Goal: Connect with others: Participate in discussion

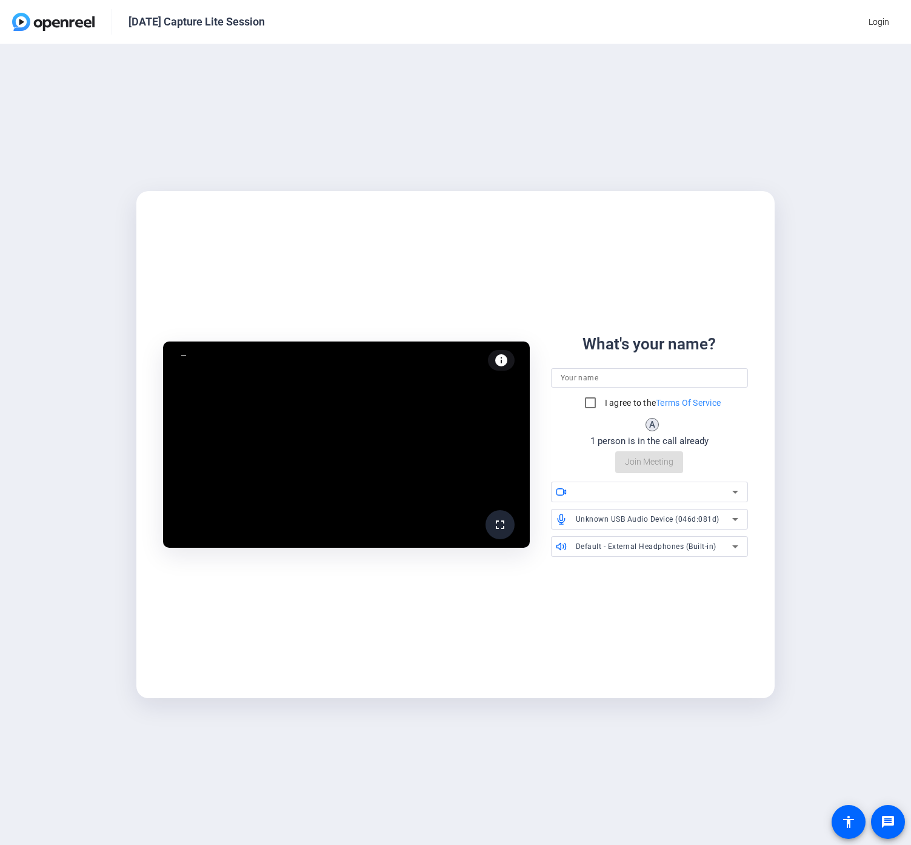
click at [643, 379] on input at bounding box center [650, 378] width 178 height 15
type input "nacho"
click at [634, 403] on label "I agree to the Terms Of Service" at bounding box center [662, 403] width 119 height 12
click at [603, 403] on input "I agree to the Terms Of Service" at bounding box center [591, 403] width 24 height 24
checkbox input "true"
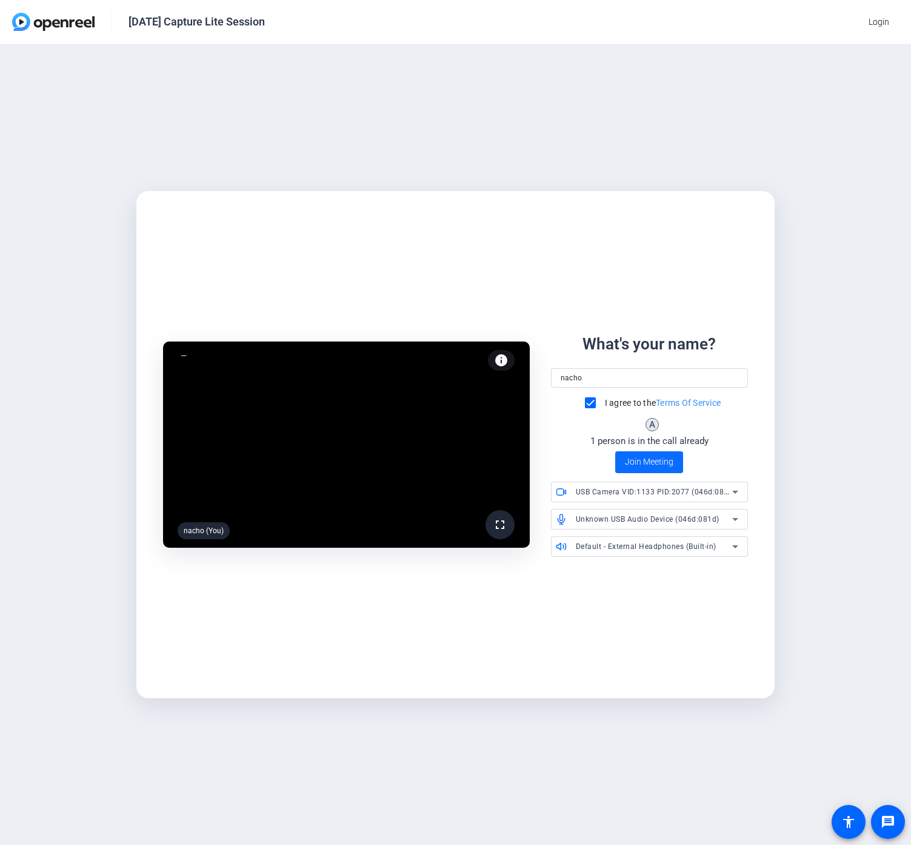
click at [645, 463] on span "Join Meeting" at bounding box center [649, 461] width 49 height 13
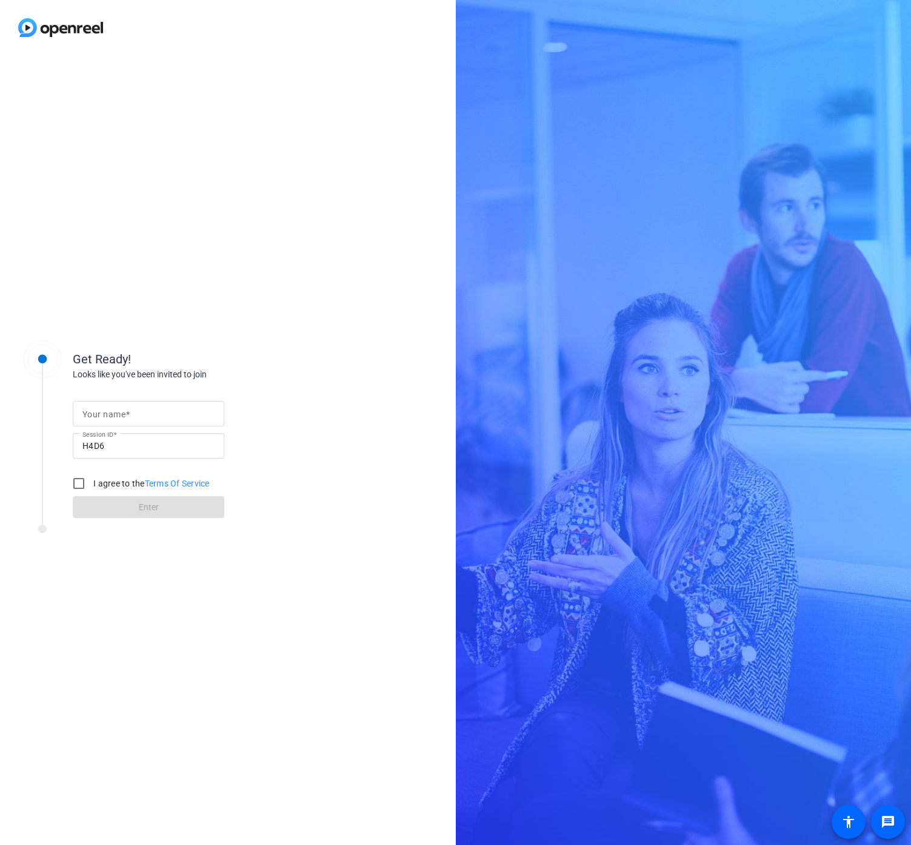
click at [175, 414] on input "Your name" at bounding box center [148, 413] width 132 height 15
type input "woofies"
click at [95, 494] on div "I agree to the Terms Of Service" at bounding box center [138, 483] width 143 height 24
drag, startPoint x: 95, startPoint y: 483, endPoint x: 104, endPoint y: 494, distance: 14.2
click at [96, 485] on label "I agree to the Terms Of Service" at bounding box center [150, 483] width 119 height 12
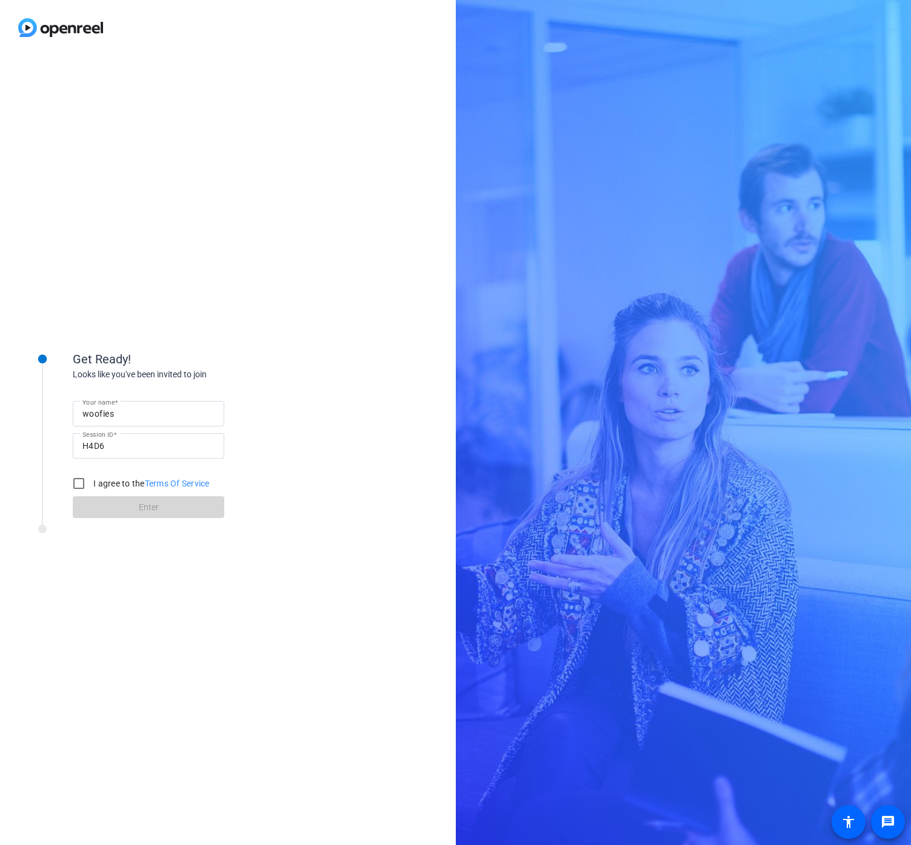
click at [91, 485] on input "I agree to the Terms Of Service" at bounding box center [79, 483] width 24 height 24
checkbox input "true"
click at [104, 494] on span at bounding box center [149, 506] width 152 height 29
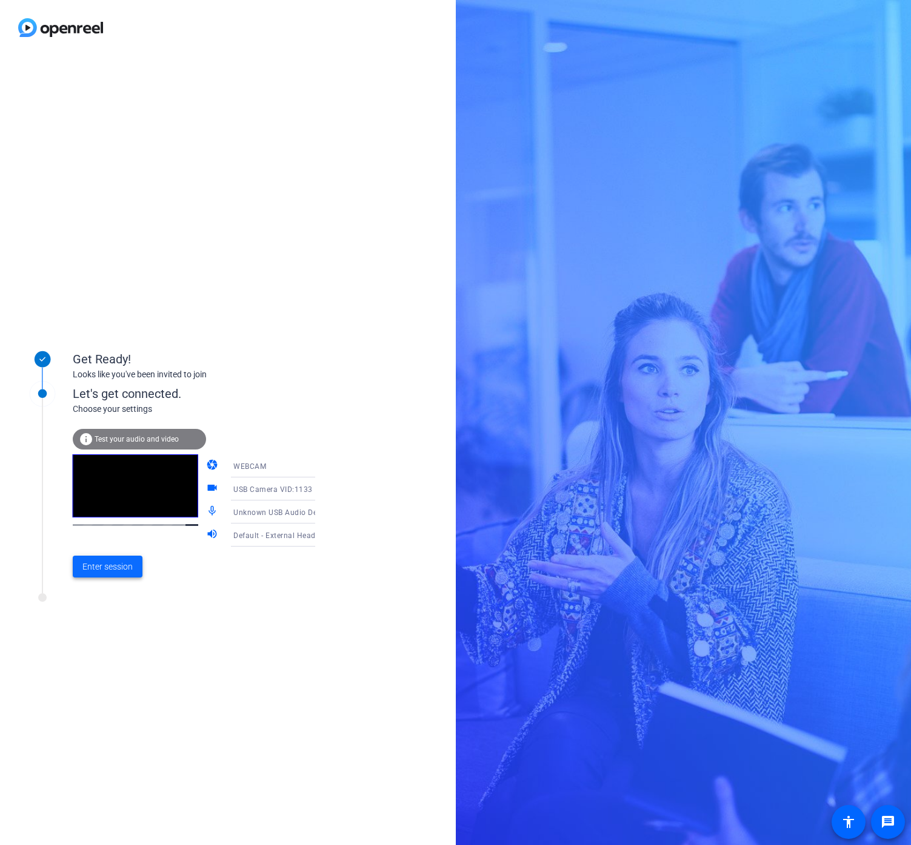
click at [93, 563] on span "Enter session" at bounding box center [107, 566] width 50 height 13
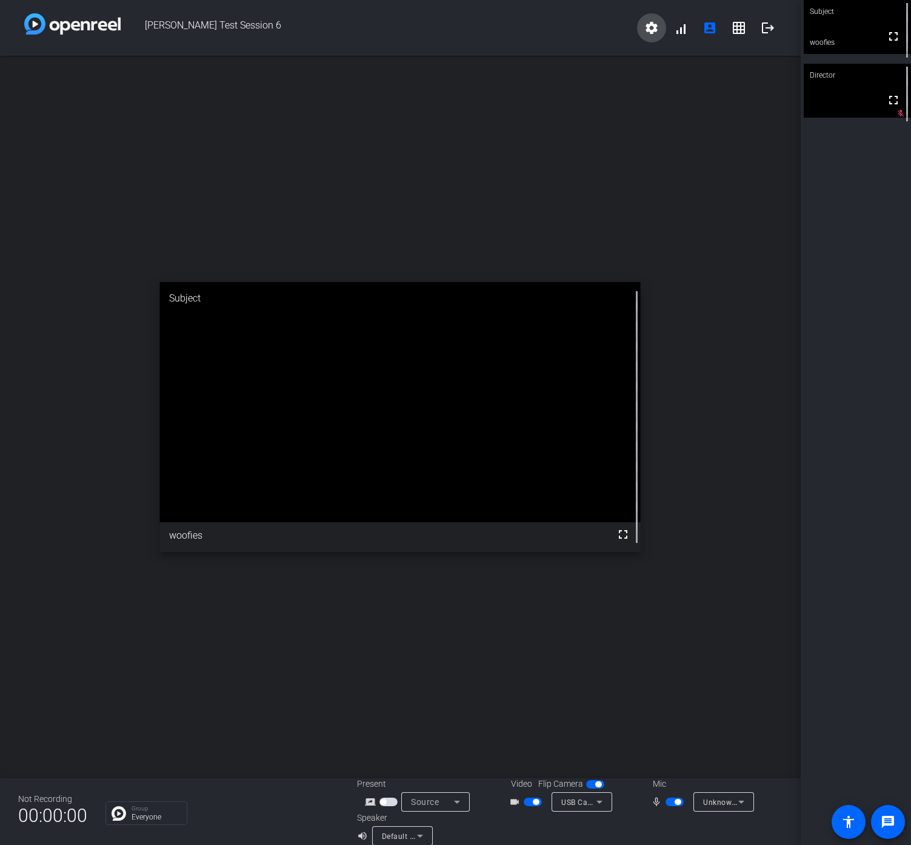
click at [648, 24] on mat-icon "settings" at bounding box center [652, 28] width 15 height 15
drag, startPoint x: 559, startPoint y: 32, endPoint x: 646, endPoint y: 26, distance: 86.9
click at [560, 32] on div at bounding box center [455, 422] width 911 height 845
click at [688, 27] on span at bounding box center [680, 27] width 29 height 29
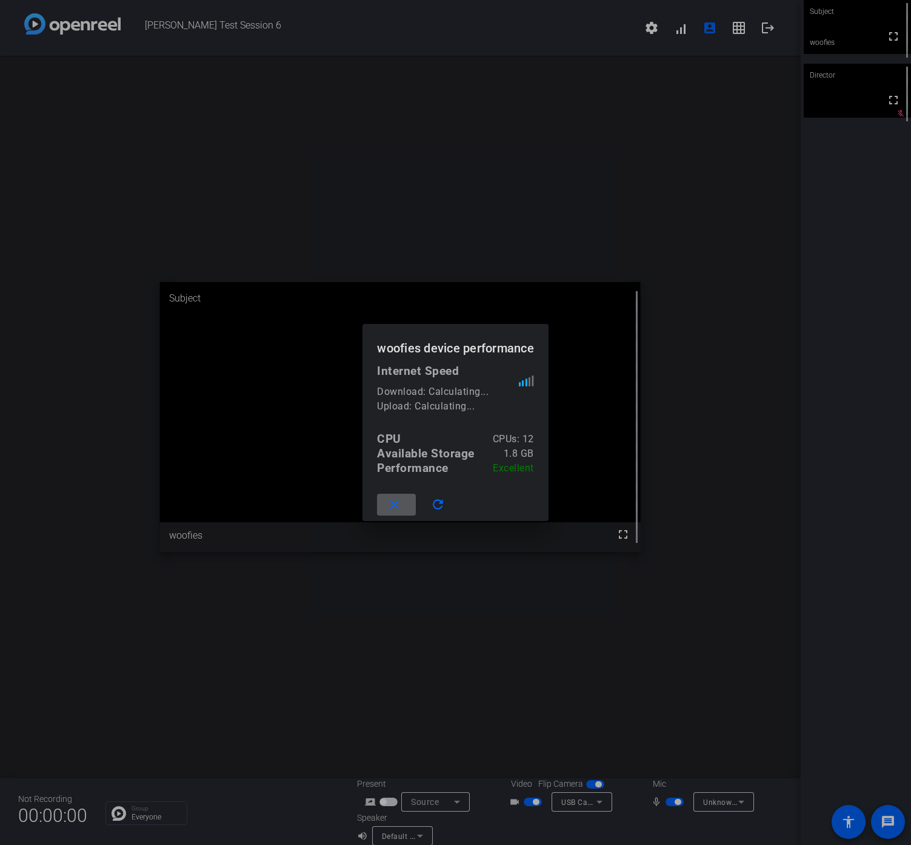
click at [401, 498] on span at bounding box center [396, 504] width 39 height 29
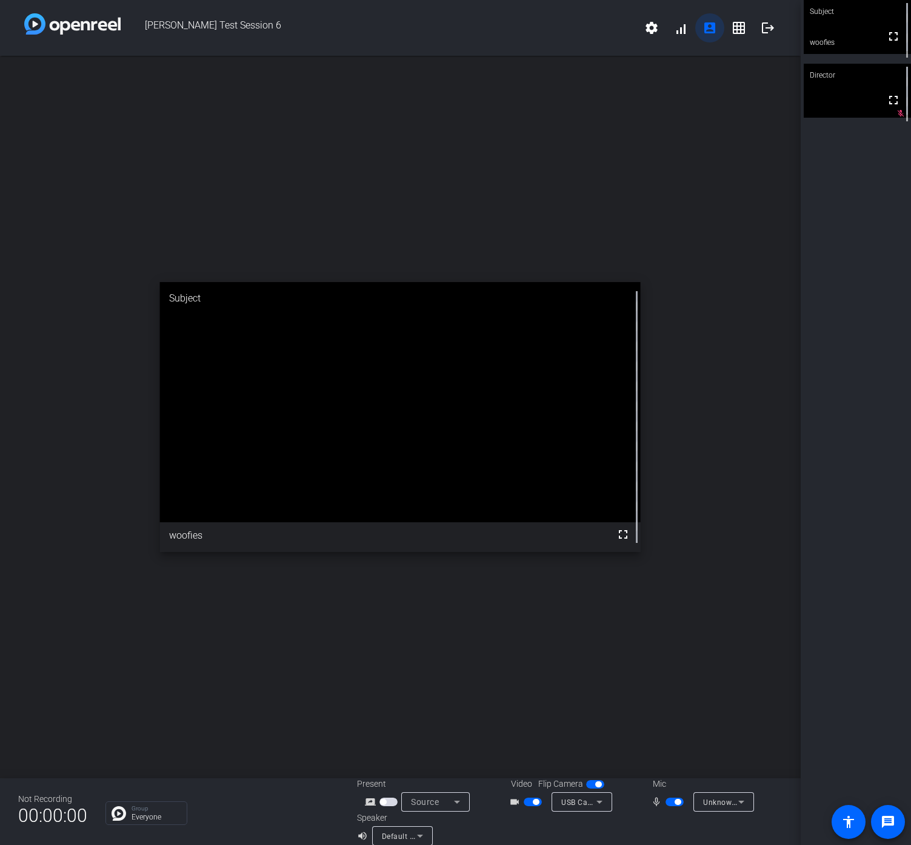
click at [711, 28] on mat-icon "account_box" at bounding box center [710, 28] width 15 height 15
